Goal: Task Accomplishment & Management: Use online tool/utility

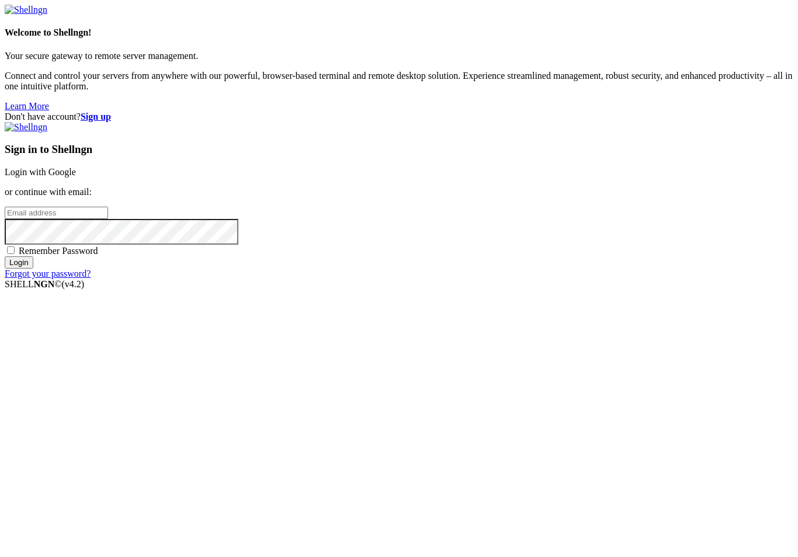
click at [108, 219] on input "email" at bounding box center [56, 213] width 103 height 12
type input "[EMAIL_ADDRESS][DOMAIN_NAME]"
click at [98, 256] on span "Remember Password" at bounding box center [58, 251] width 79 height 10
click at [15, 254] on input "Remember Password" at bounding box center [11, 250] width 8 height 8
checkbox input "true"
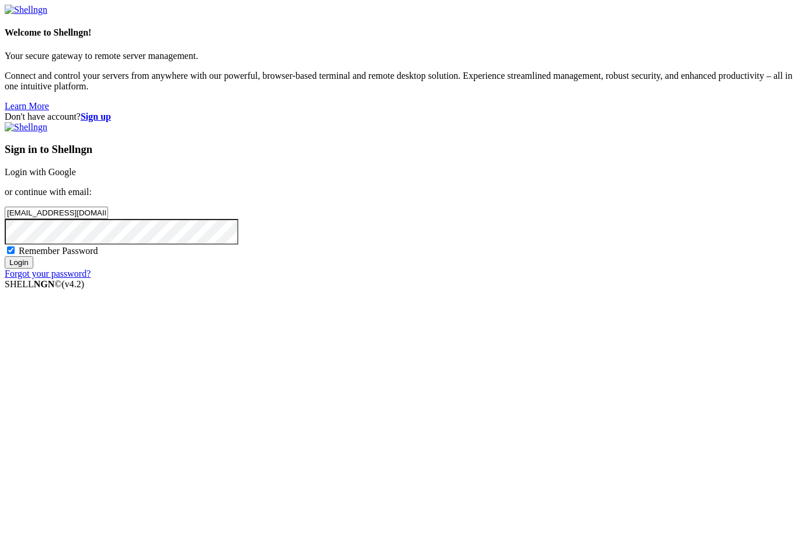
click at [33, 269] on input "Login" at bounding box center [19, 262] width 29 height 12
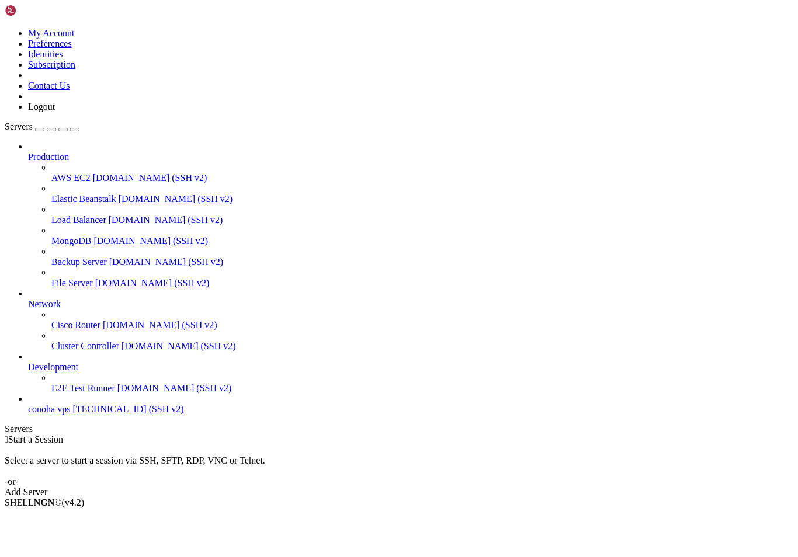
click at [482, 487] on div "Add Server" at bounding box center [399, 492] width 788 height 11
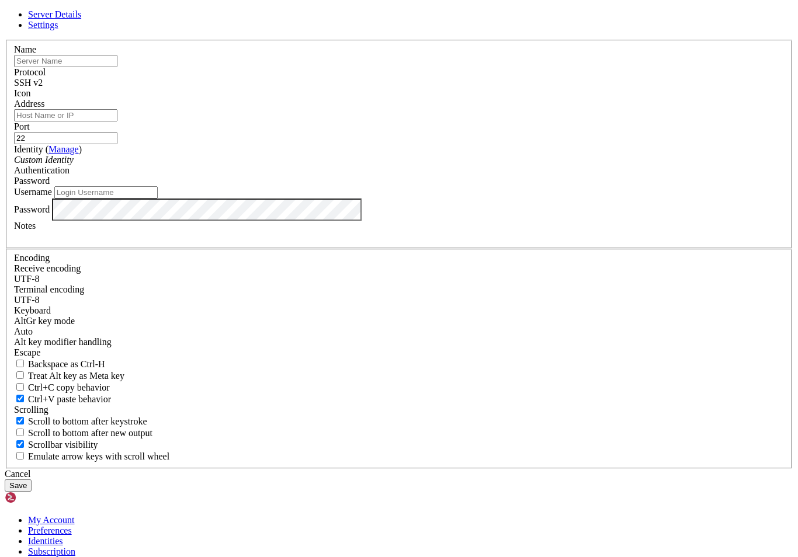
click at [477, 469] on div "Cancel" at bounding box center [399, 474] width 788 height 11
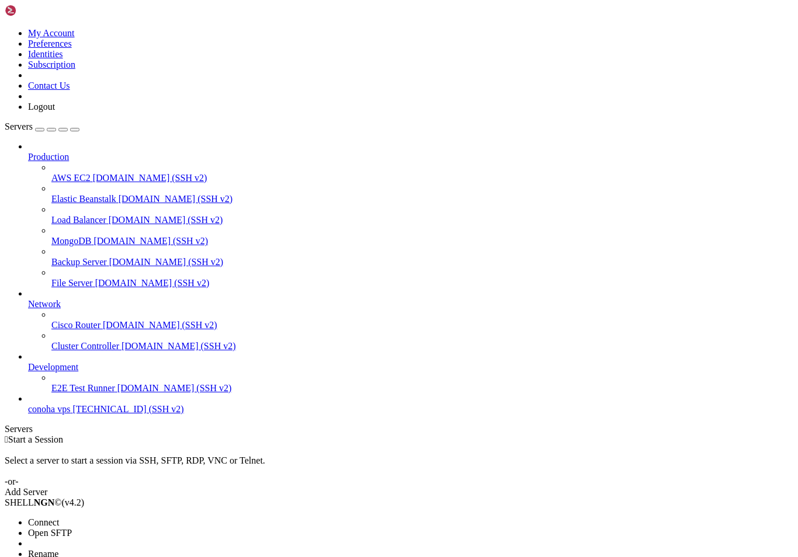
click at [47, 517] on span "Connect" at bounding box center [43, 522] width 31 height 10
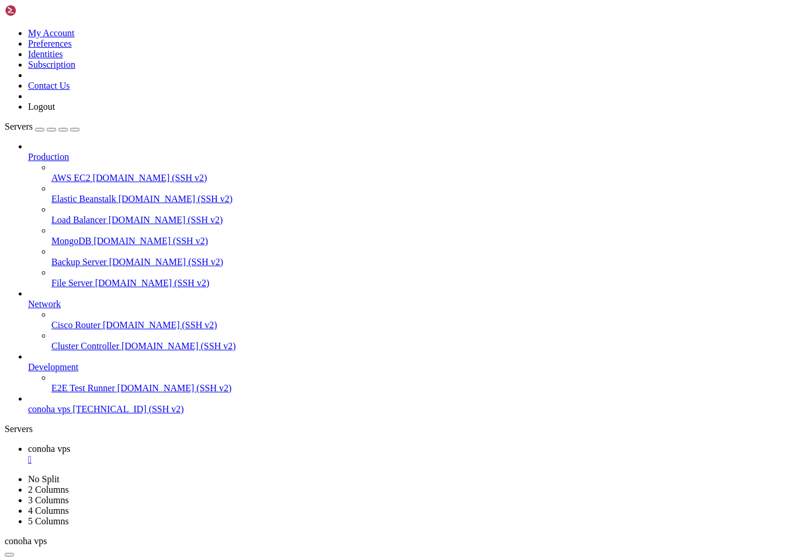
click at [61, 14] on img at bounding box center [38, 11] width 67 height 12
click at [16, 16] on img at bounding box center [38, 11] width 67 height 12
click at [5, 28] on icon at bounding box center [5, 28] width 0 height 0
click at [55, 112] on link "Logout" at bounding box center [41, 107] width 27 height 10
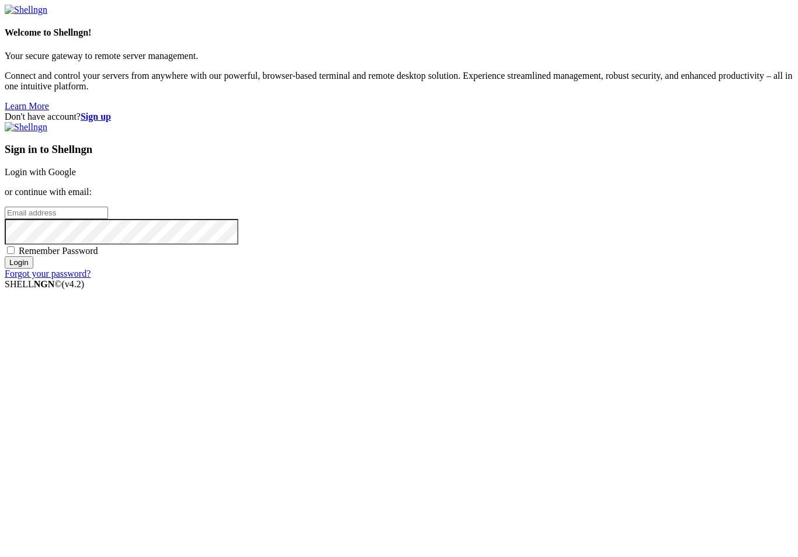
click at [108, 219] on input "email" at bounding box center [56, 213] width 103 height 12
type input "[EMAIL_ADDRESS][DOMAIN_NAME]"
click at [33, 269] on input "Login" at bounding box center [19, 262] width 29 height 12
click at [98, 256] on span "Remember Password" at bounding box center [58, 251] width 79 height 10
click at [15, 254] on input "Remember Password" at bounding box center [11, 250] width 8 height 8
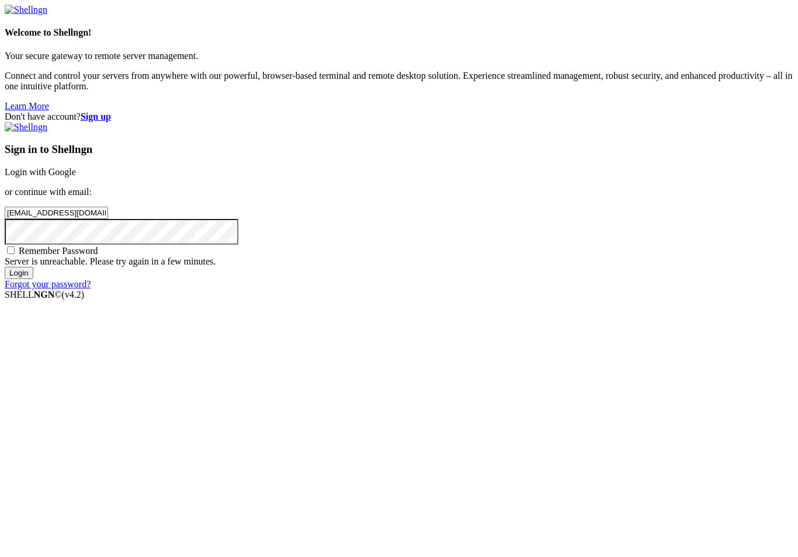
checkbox input "true"
click at [33, 279] on input "Login" at bounding box center [19, 273] width 29 height 12
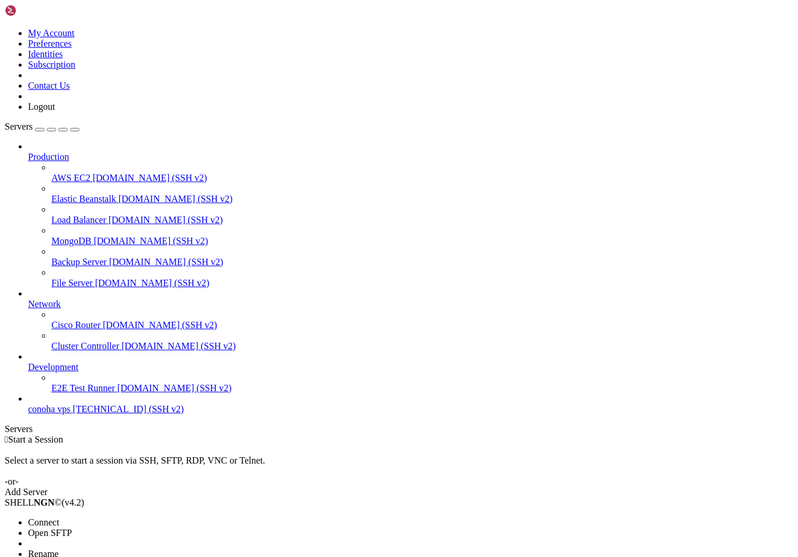
click at [59, 517] on span "Connect" at bounding box center [43, 522] width 31 height 10
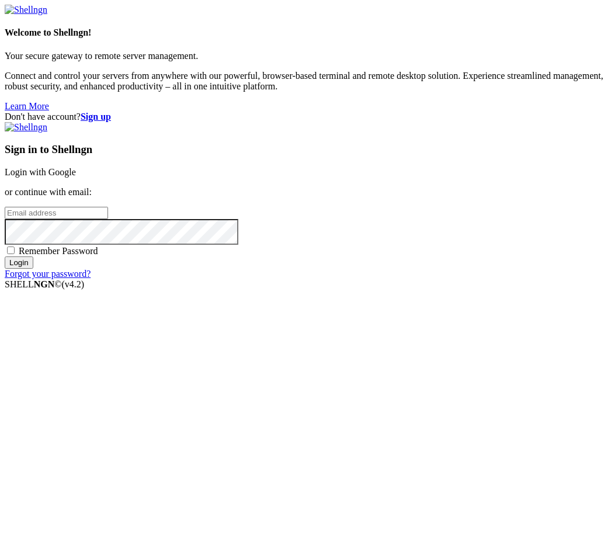
type input "[EMAIL_ADDRESS][DOMAIN_NAME]"
click at [33, 269] on input "Login" at bounding box center [19, 262] width 29 height 12
